Goal: Information Seeking & Learning: Learn about a topic

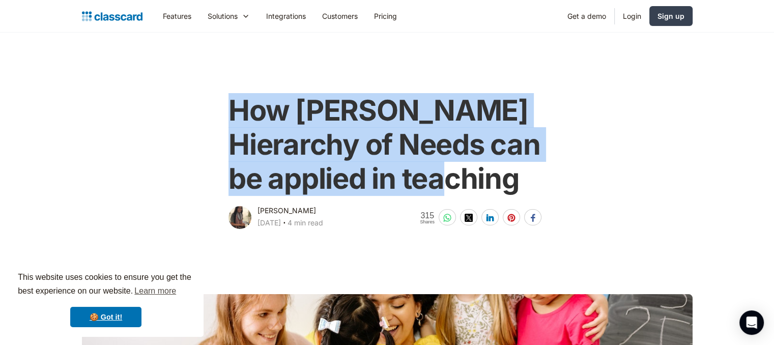
drag, startPoint x: 231, startPoint y: 111, endPoint x: 558, endPoint y: 197, distance: 337.8
click at [558, 197] on div "How Maslow's Hierarchy of Needs can be applied in teaching Dhwani Shah October …" at bounding box center [387, 157] width 414 height 148
copy h1 "How [PERSON_NAME] Hierarchy of Needs can be applied in teaching"
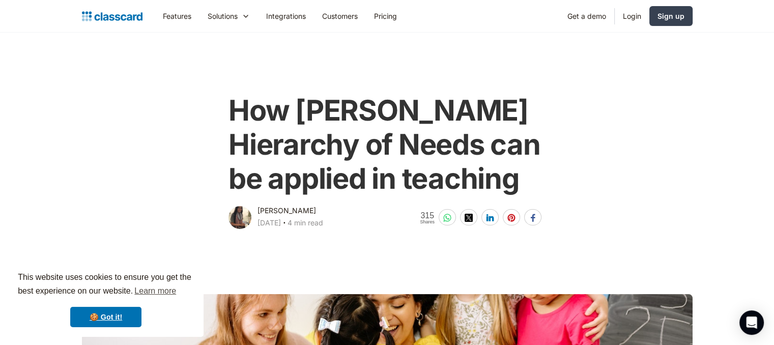
click at [78, 104] on div "How [PERSON_NAME] Hierarchy of Needs can be applied in teaching [PERSON_NAME] […" at bounding box center [387, 157] width 621 height 148
